Goal: Task Accomplishment & Management: Use online tool/utility

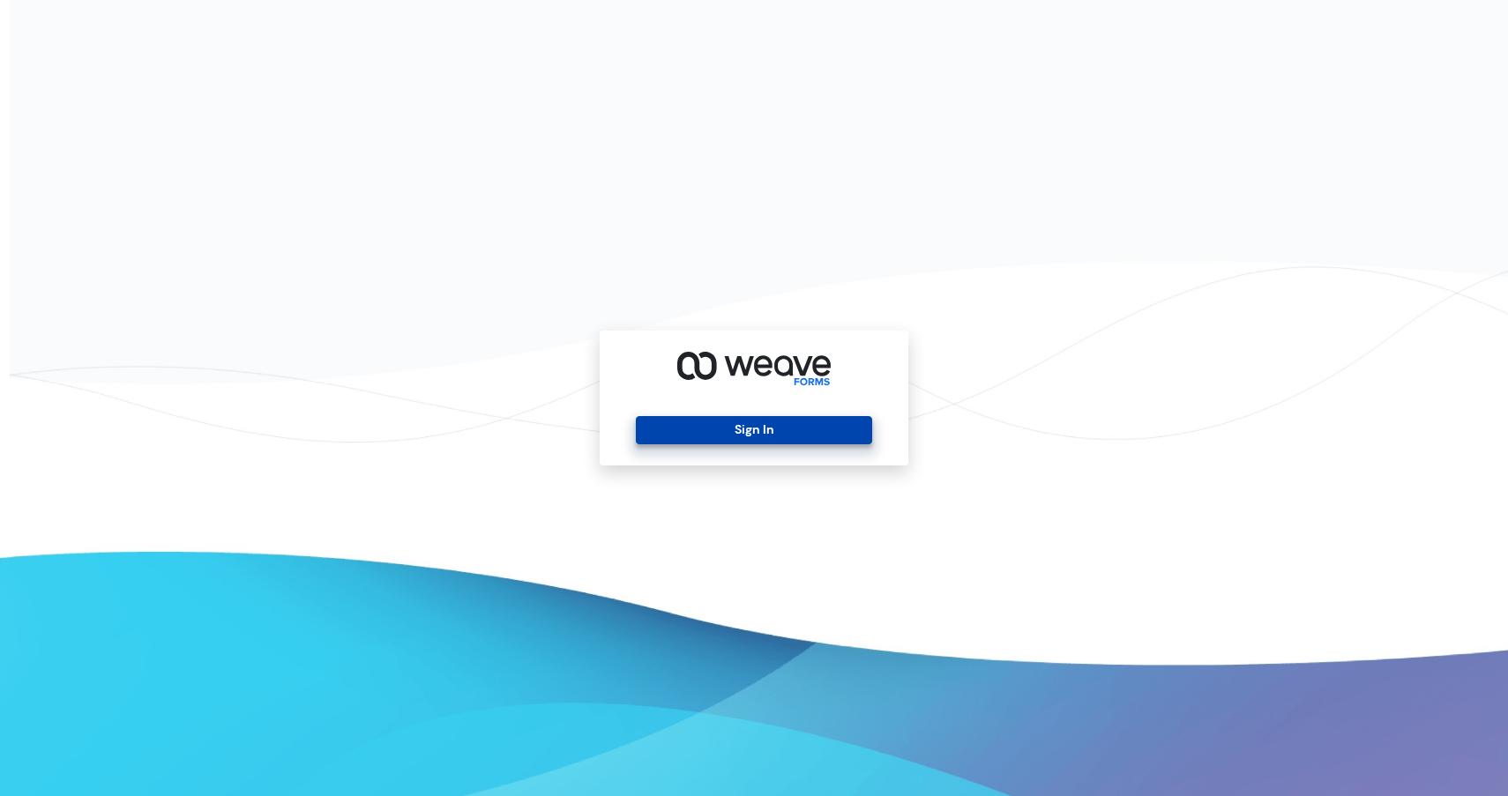
click at [768, 427] on button "Sign In" at bounding box center [753, 430] width 235 height 28
